Goal: Task Accomplishment & Management: Manage account settings

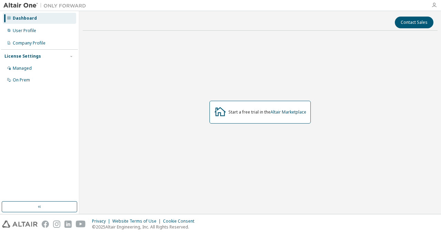
click at [436, 4] on icon "button" at bounding box center [435, 5] width 6 height 6
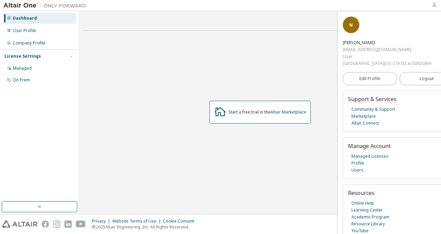
click at [436, 4] on icon "button" at bounding box center [435, 5] width 6 height 6
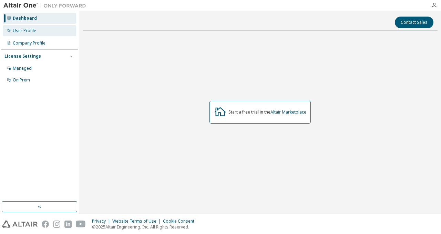
click at [35, 28] on div "User Profile" at bounding box center [24, 31] width 23 height 6
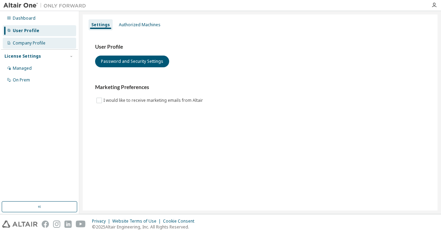
click at [36, 40] on div "Company Profile" at bounding box center [39, 43] width 73 height 11
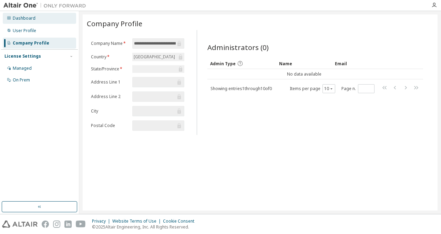
click at [35, 17] on div "Dashboard" at bounding box center [39, 18] width 73 height 11
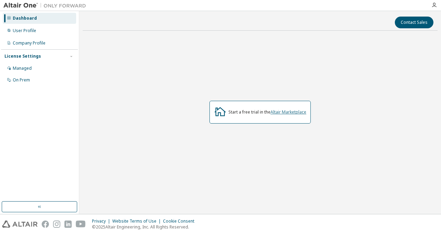
click at [283, 113] on link "Altair Marketplace" at bounding box center [289, 112] width 36 height 6
click at [25, 74] on div "On Prem" at bounding box center [39, 79] width 73 height 11
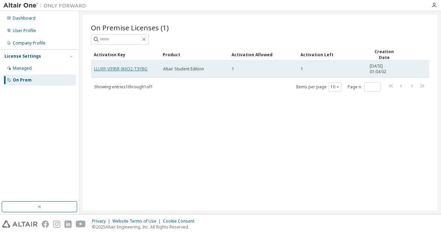
click at [141, 68] on link "LLU6Y-V395R-9J3O2-T3YBG" at bounding box center [120, 69] width 53 height 6
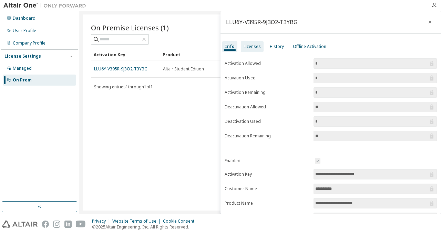
click at [253, 47] on div "Licenses" at bounding box center [252, 47] width 17 height 6
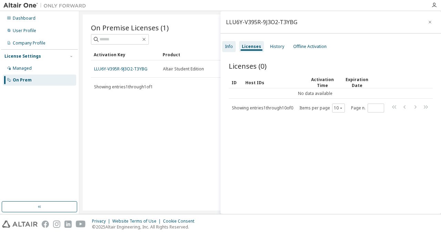
click at [232, 49] on div "Info" at bounding box center [229, 47] width 8 height 6
